Goal: Find specific page/section: Find specific page/section

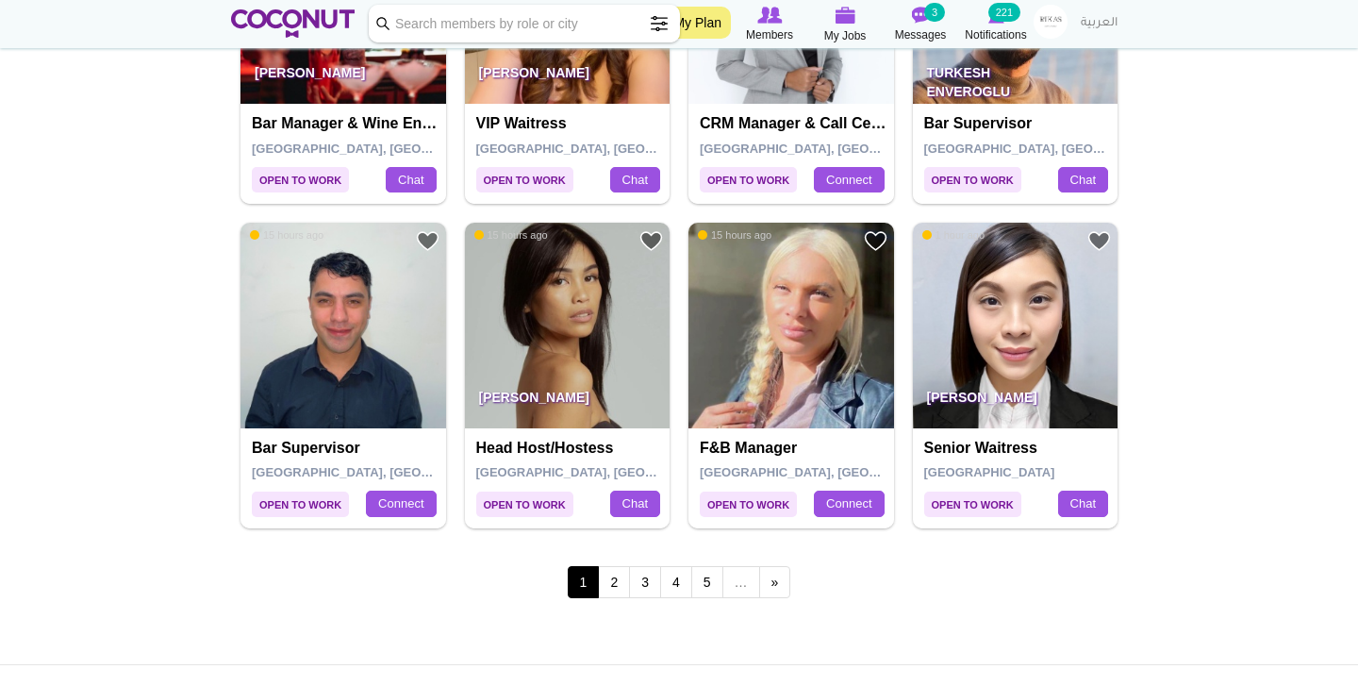
scroll to position [3132, 0]
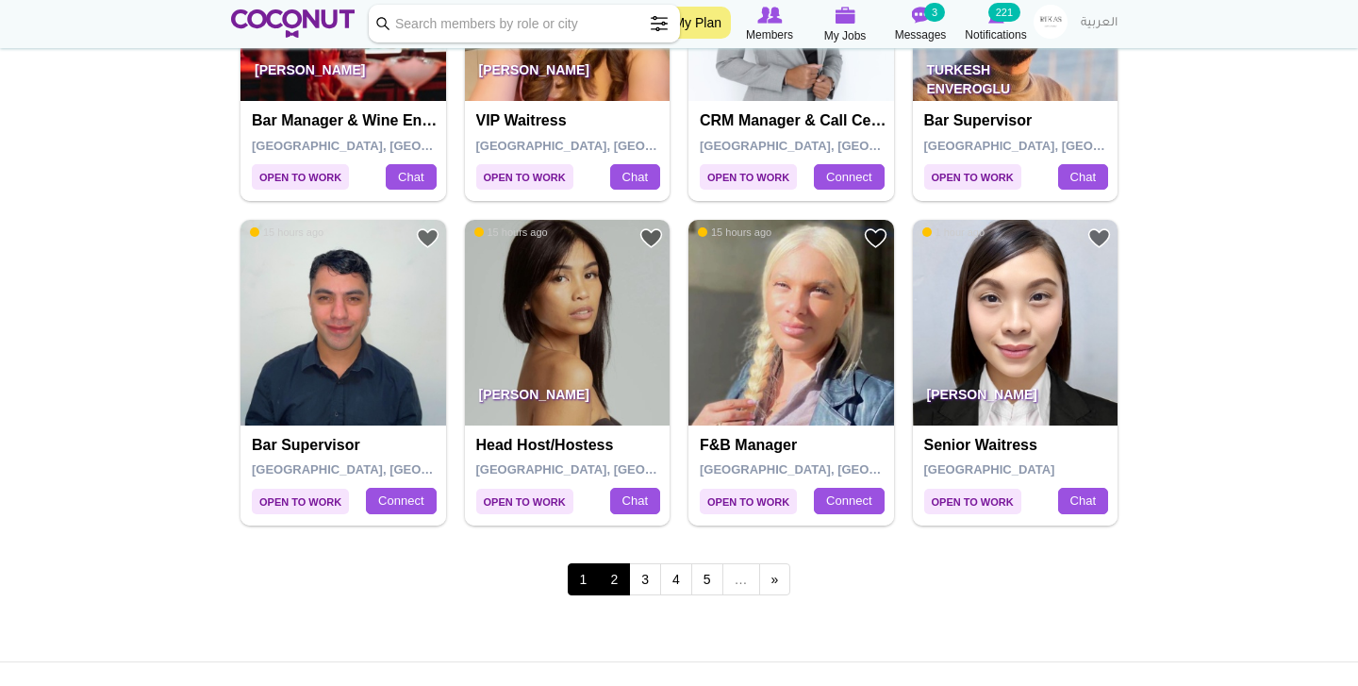
click at [619, 563] on link "2" at bounding box center [614, 579] width 32 height 32
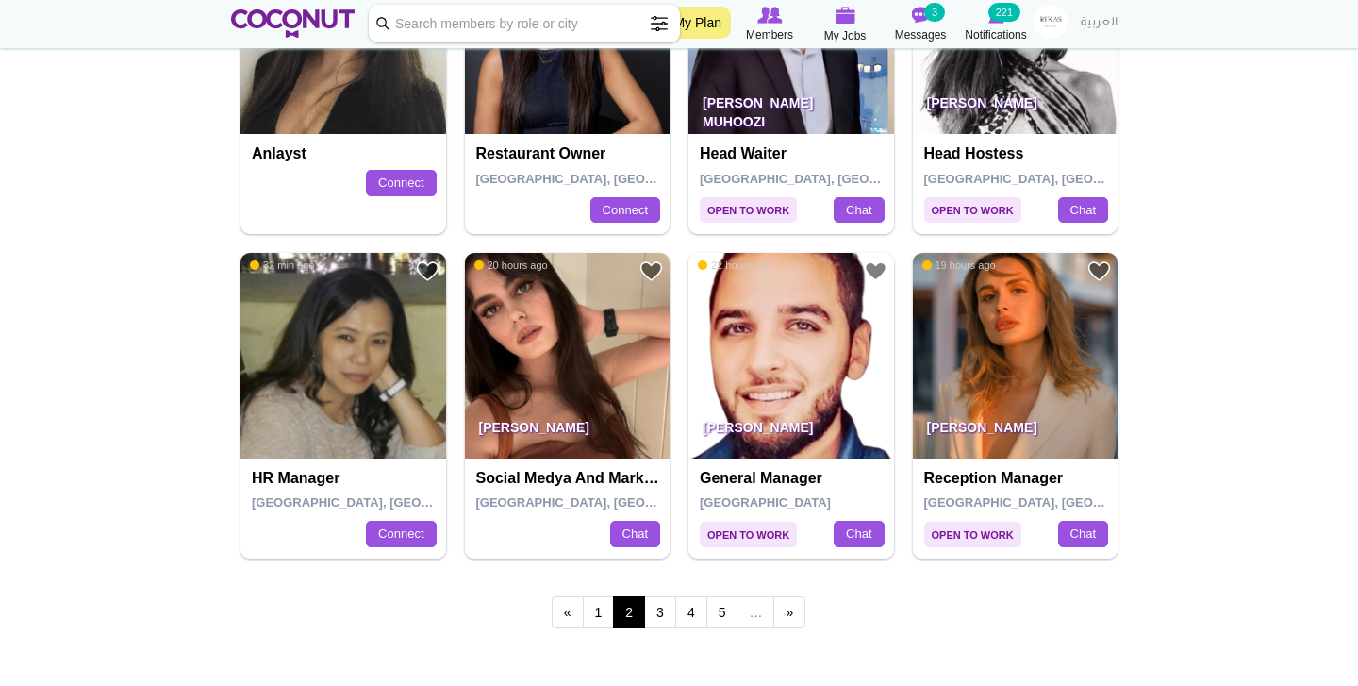
scroll to position [3115, 0]
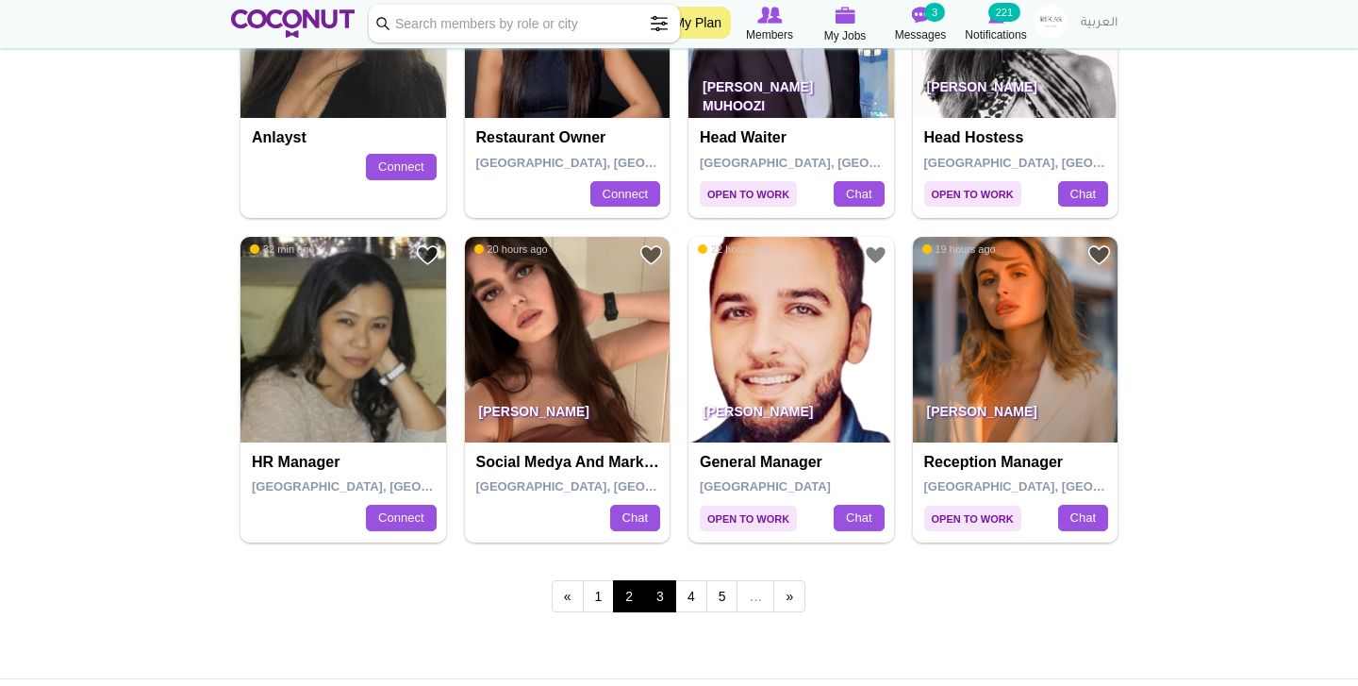
click at [648, 580] on link "3" at bounding box center [660, 596] width 32 height 32
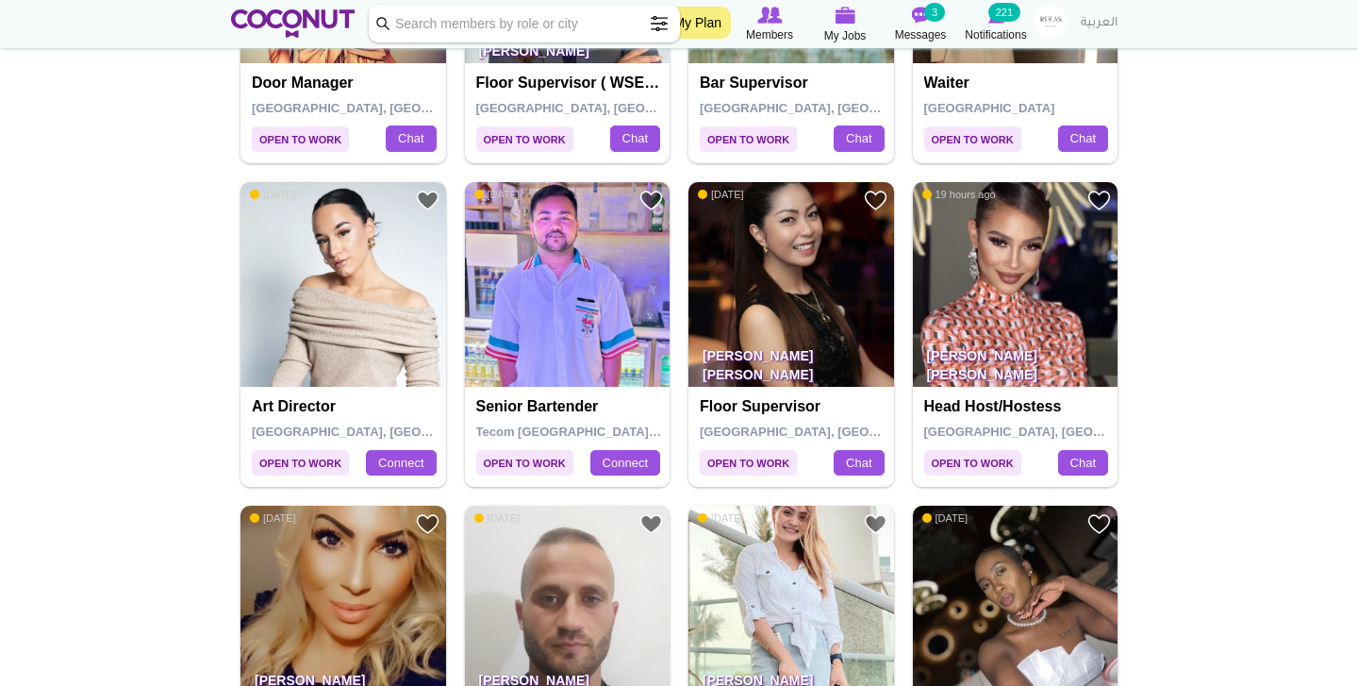
scroll to position [1902, 0]
